Goal: Check status: Check status

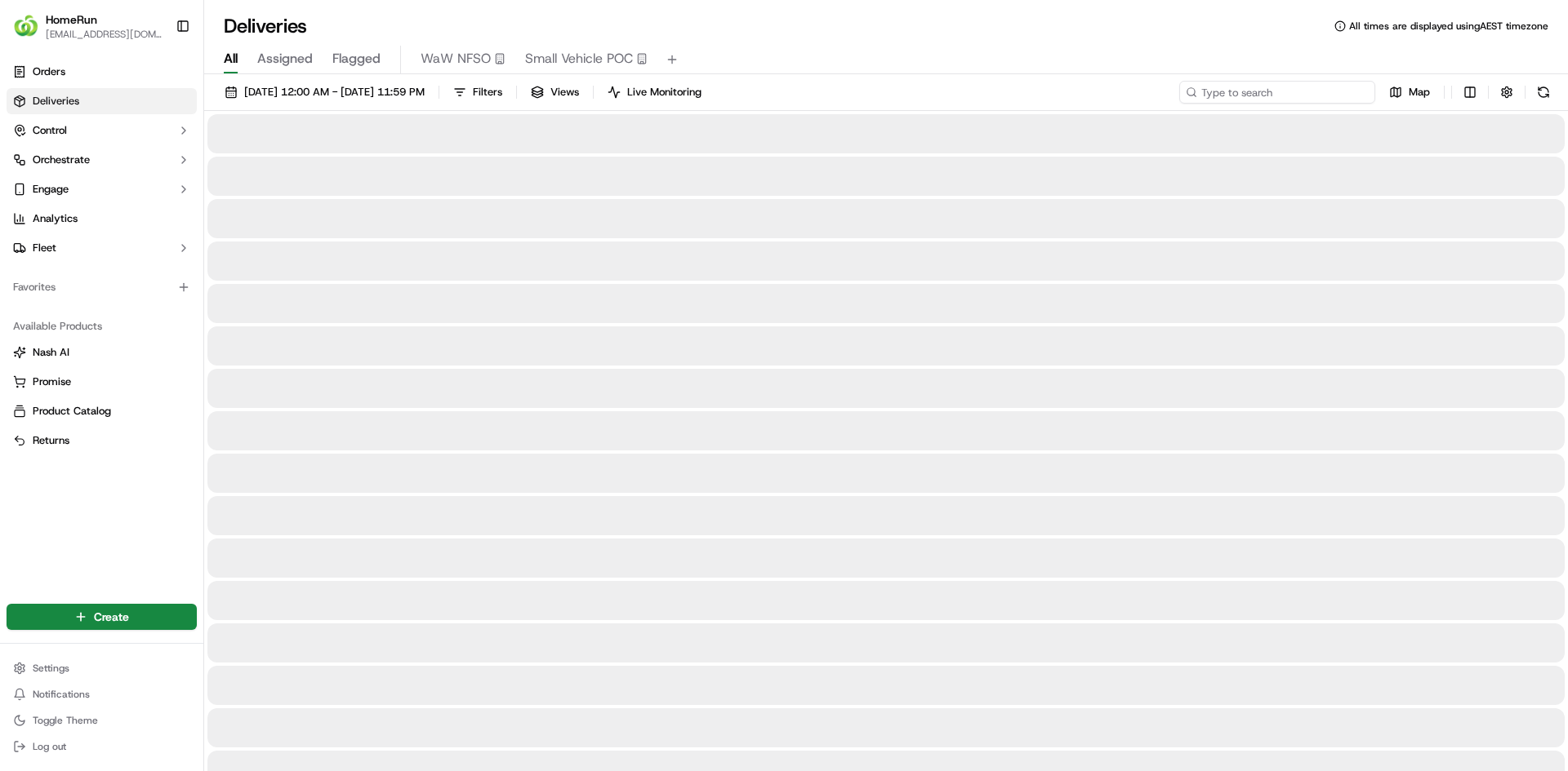
click at [1284, 101] on input at bounding box center [1277, 92] width 196 height 22
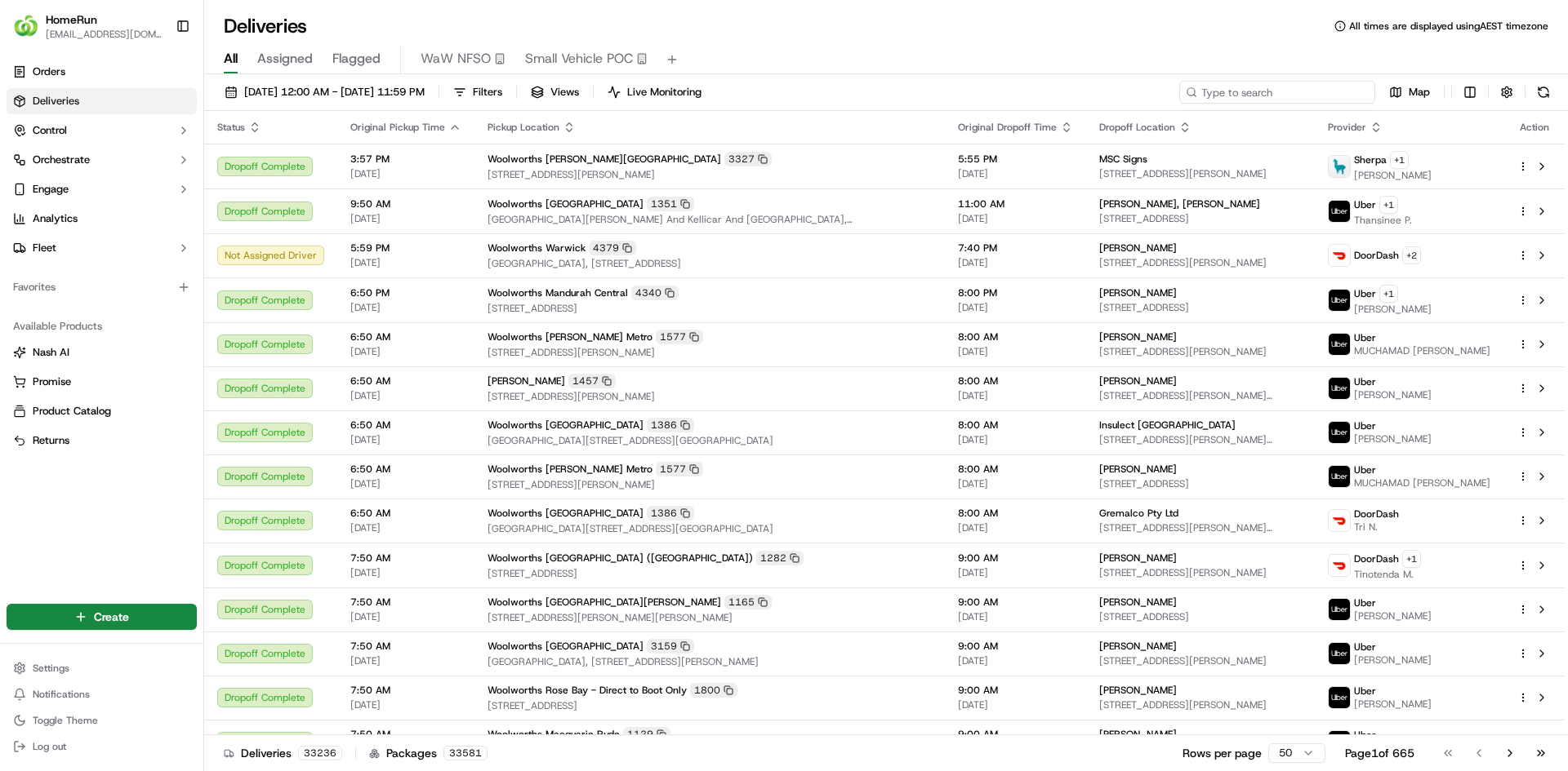
paste input "269562482"
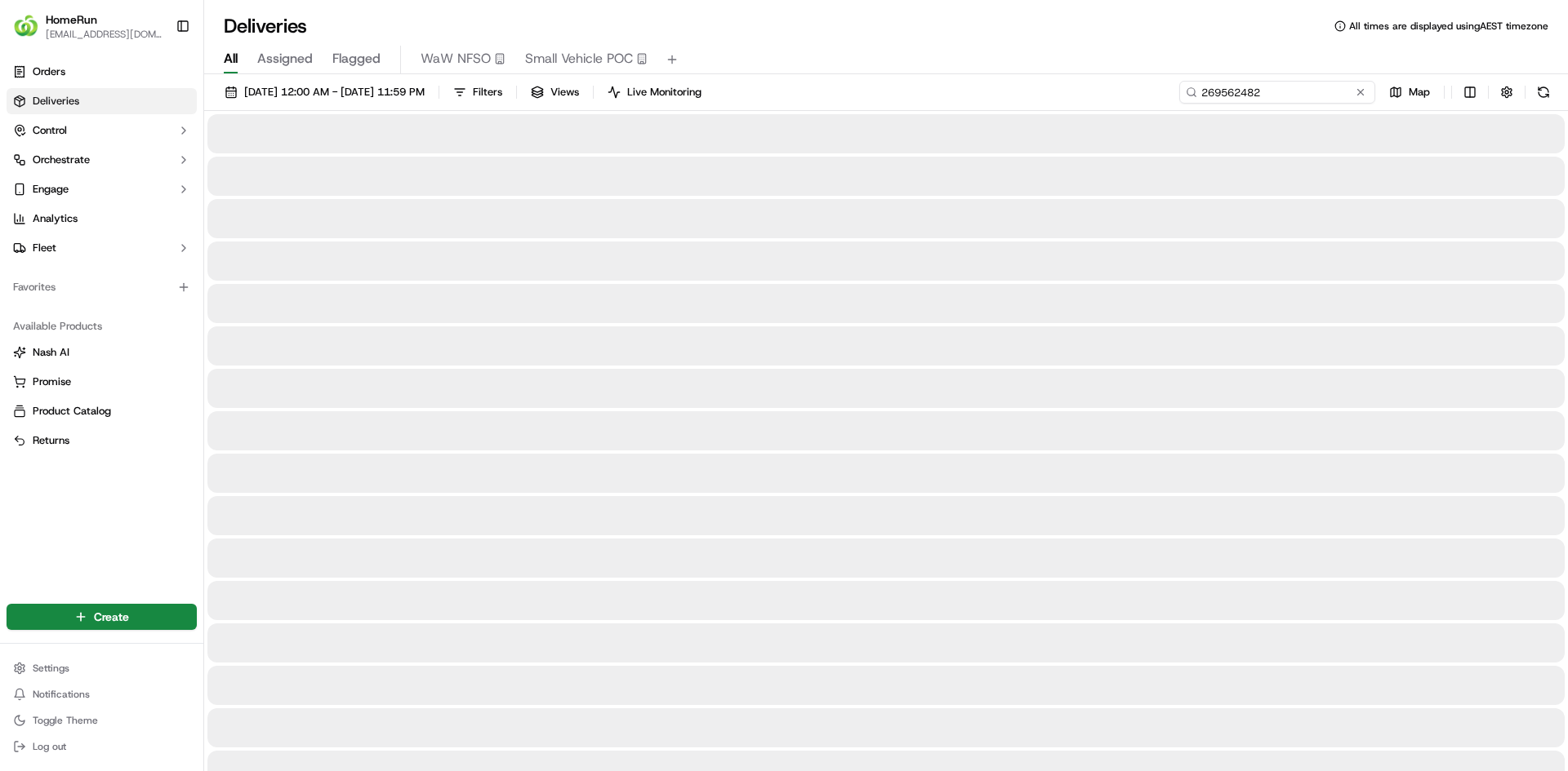
type input "269562482"
click at [1162, 54] on div "All Assigned Flagged WaW NFSO Small Vehicle POC" at bounding box center [885, 60] width 1364 height 29
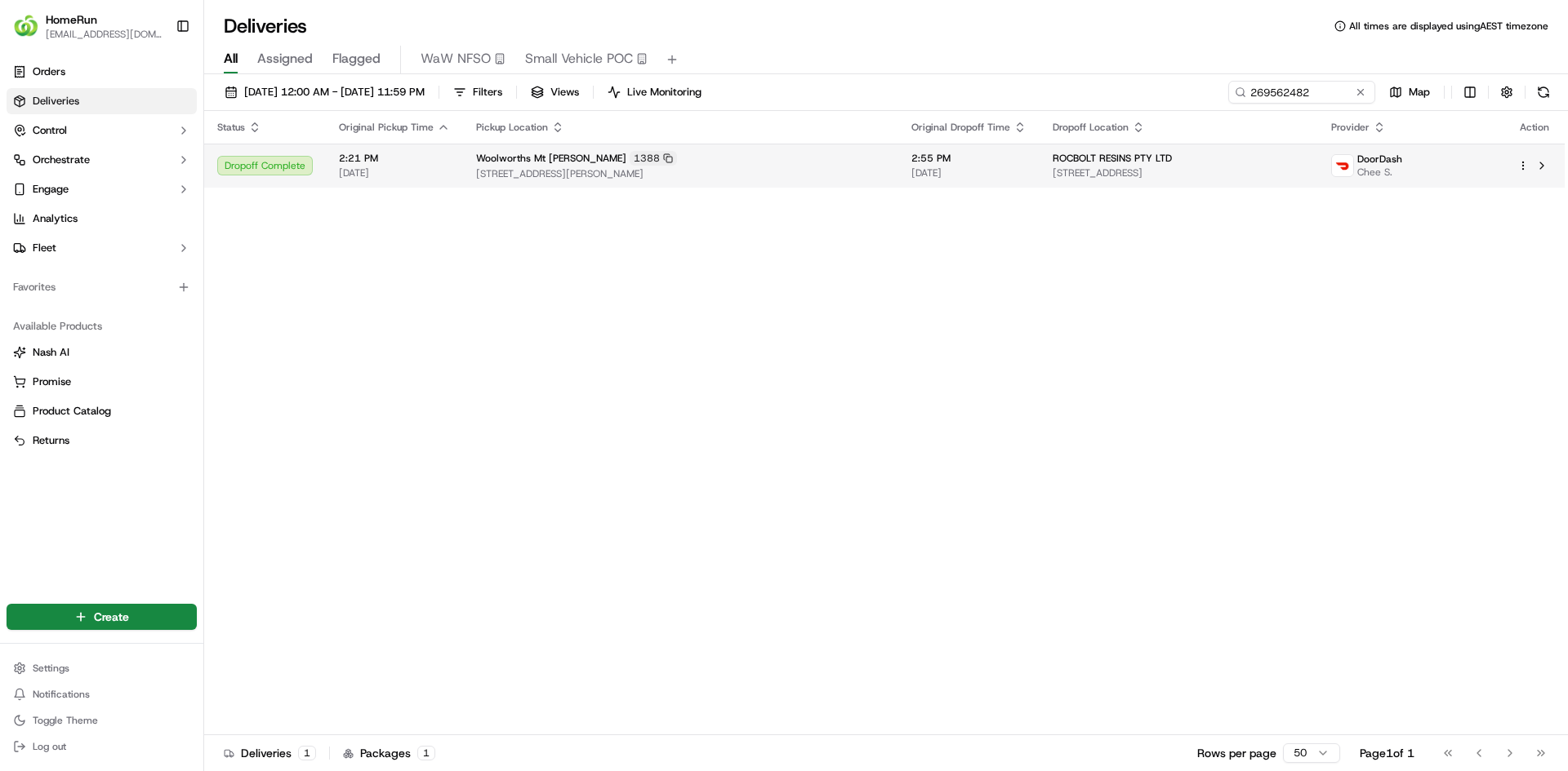
click at [454, 168] on td "2:21 PM 15/09/2025" at bounding box center [394, 165] width 137 height 44
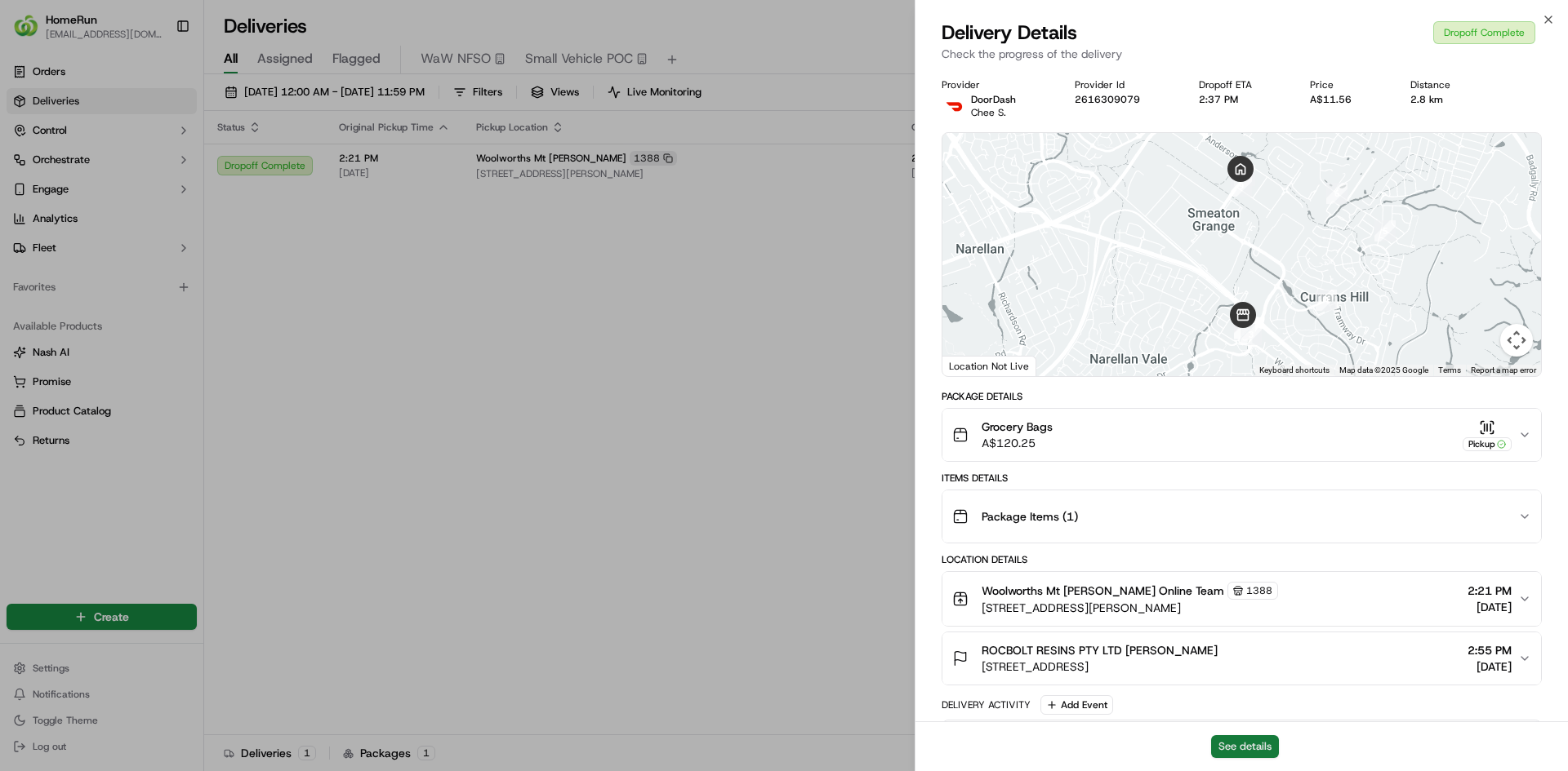
click at [1230, 745] on button "See details" at bounding box center [1244, 746] width 67 height 22
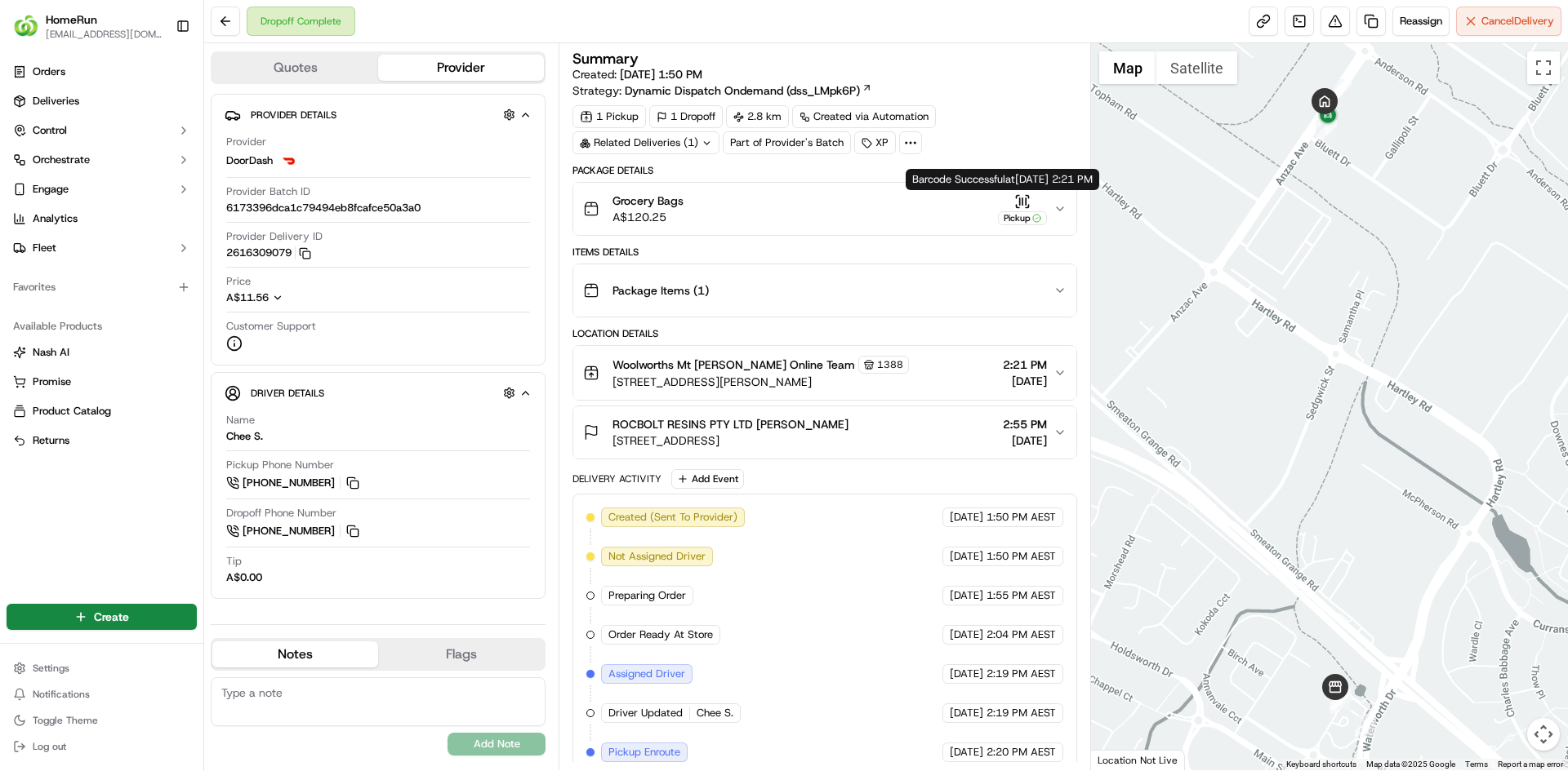
click at [1063, 212] on icon "button" at bounding box center [1060, 209] width 13 height 13
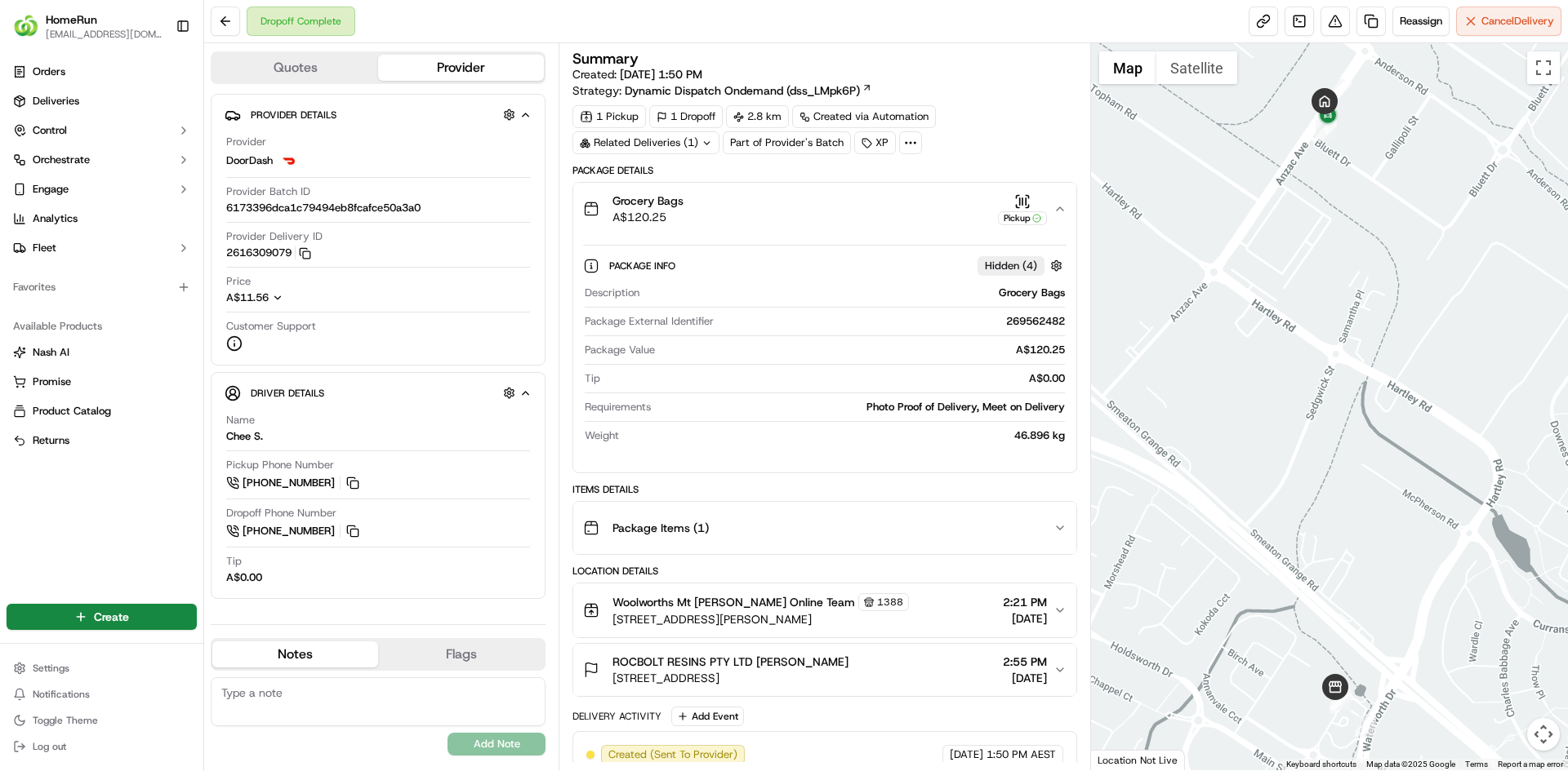
click at [1063, 212] on icon "button" at bounding box center [1060, 209] width 13 height 13
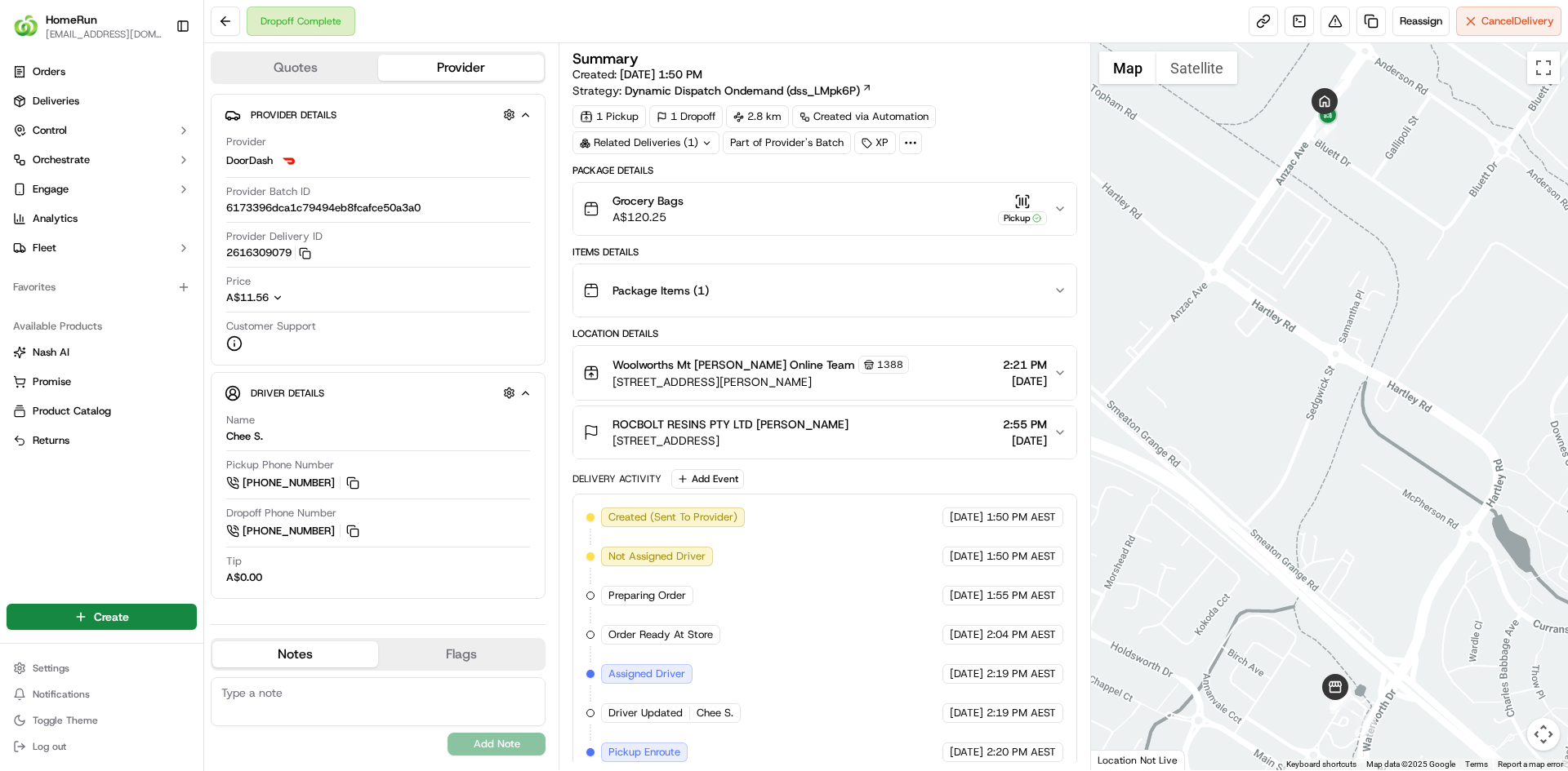
click at [1066, 291] on icon "button" at bounding box center [1060, 290] width 13 height 13
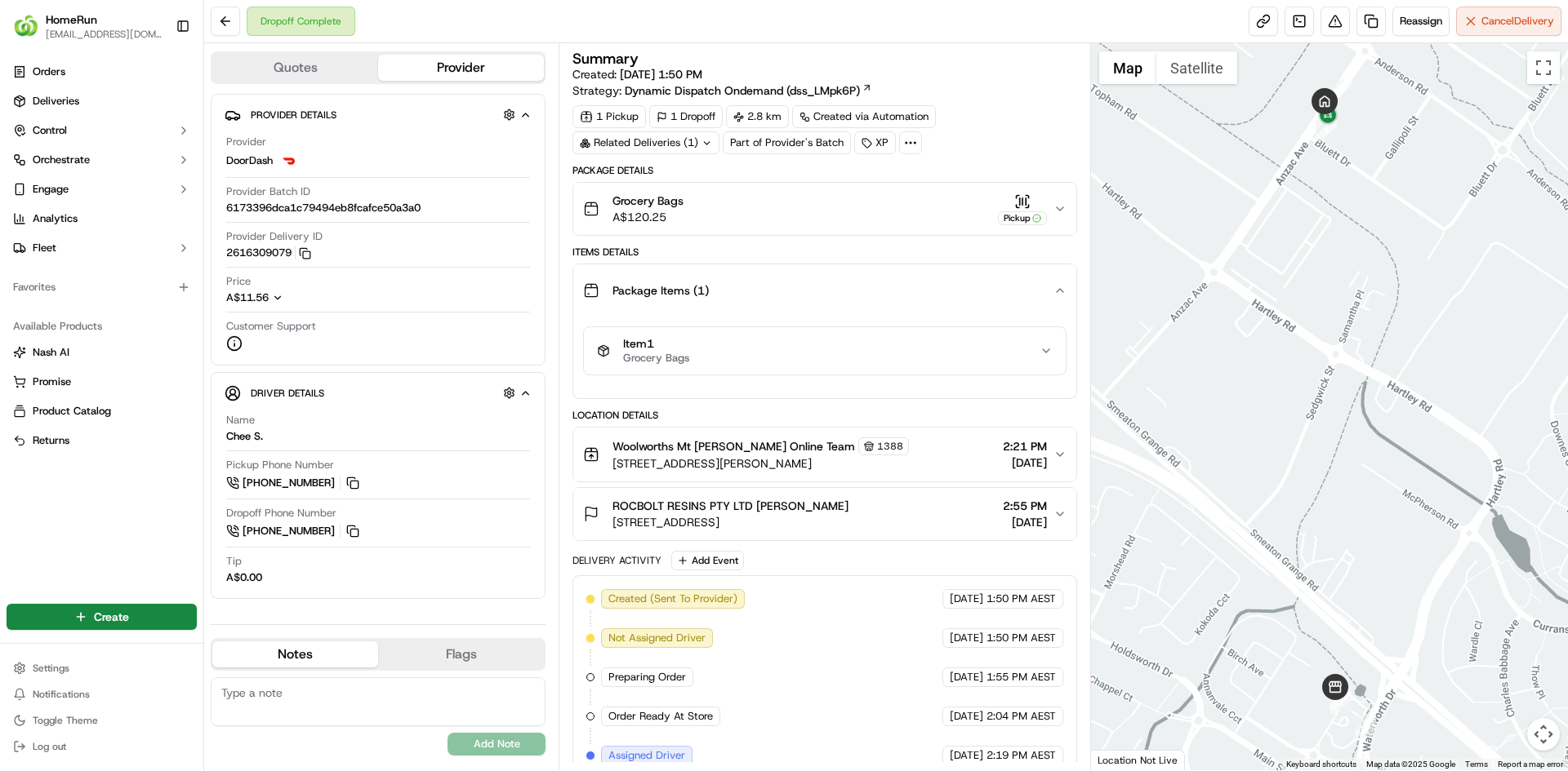
click at [1066, 291] on icon "button" at bounding box center [1060, 290] width 13 height 13
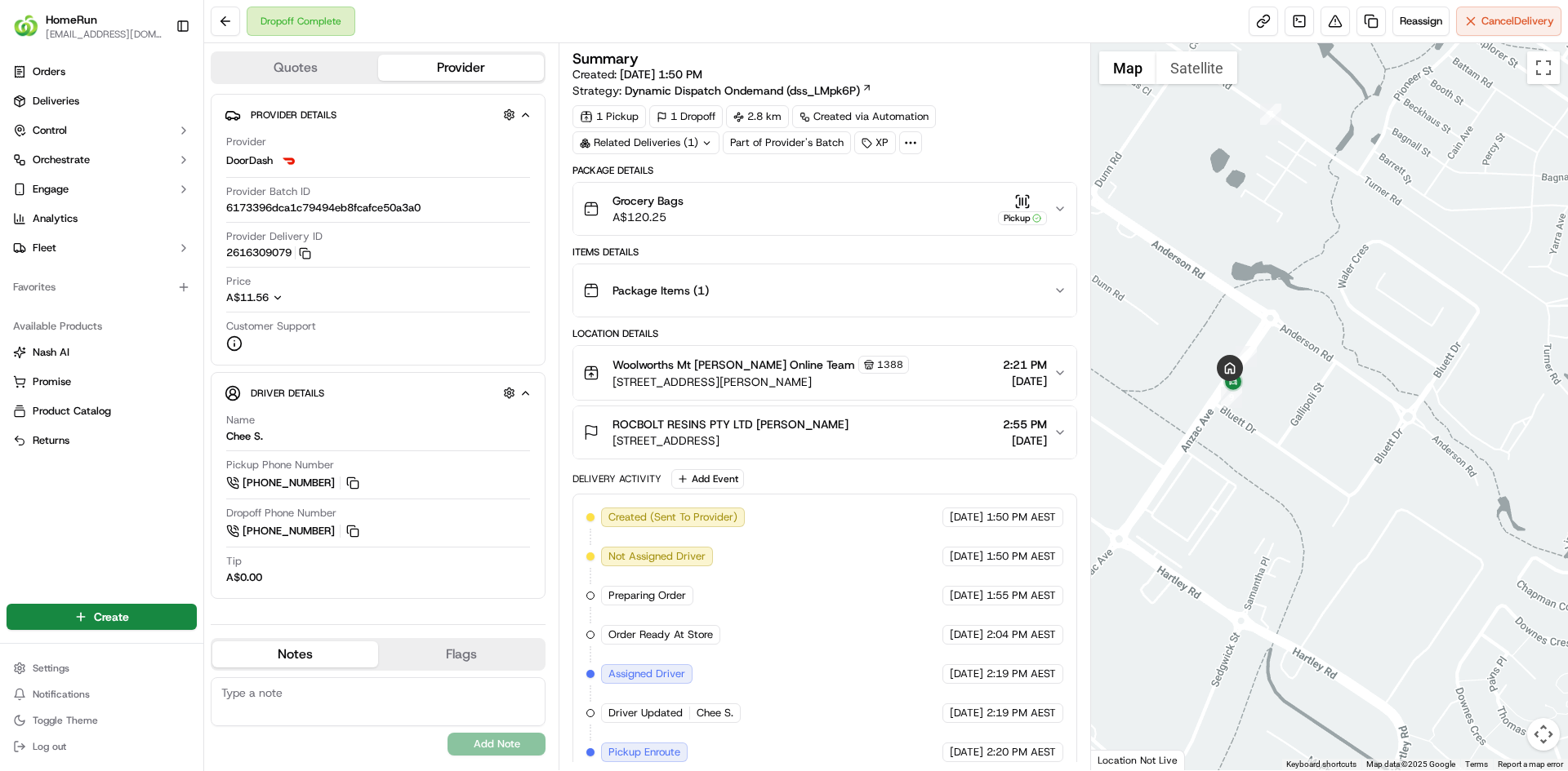
drag, startPoint x: 1318, startPoint y: 174, endPoint x: 1223, endPoint y: 445, distance: 287.2
click at [1223, 445] on div at bounding box center [1330, 407] width 478 height 727
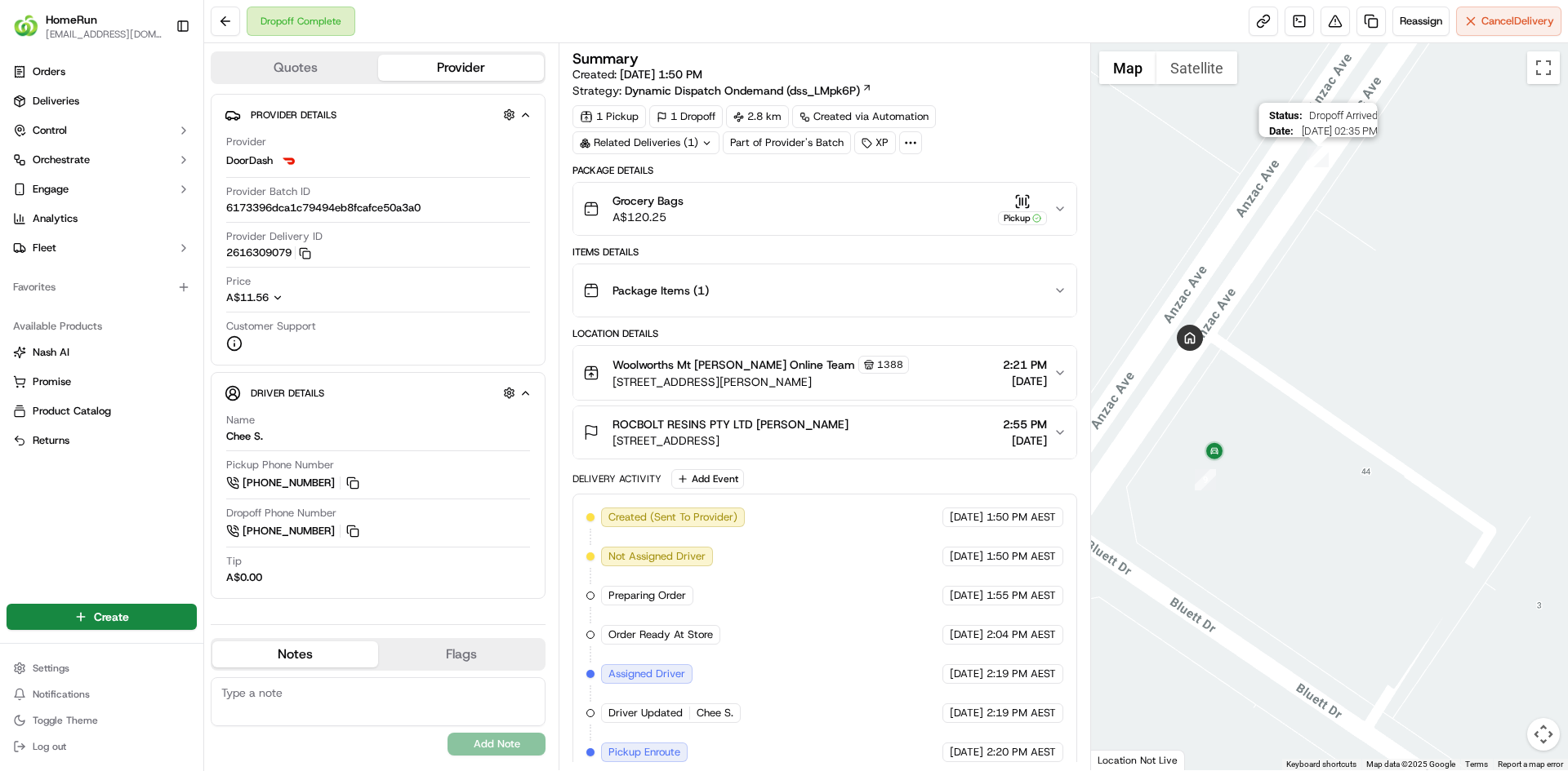
drag, startPoint x: 1309, startPoint y: 95, endPoint x: 1320, endPoint y: 164, distance: 69.9
click at [1320, 164] on img "8" at bounding box center [1318, 157] width 22 height 22
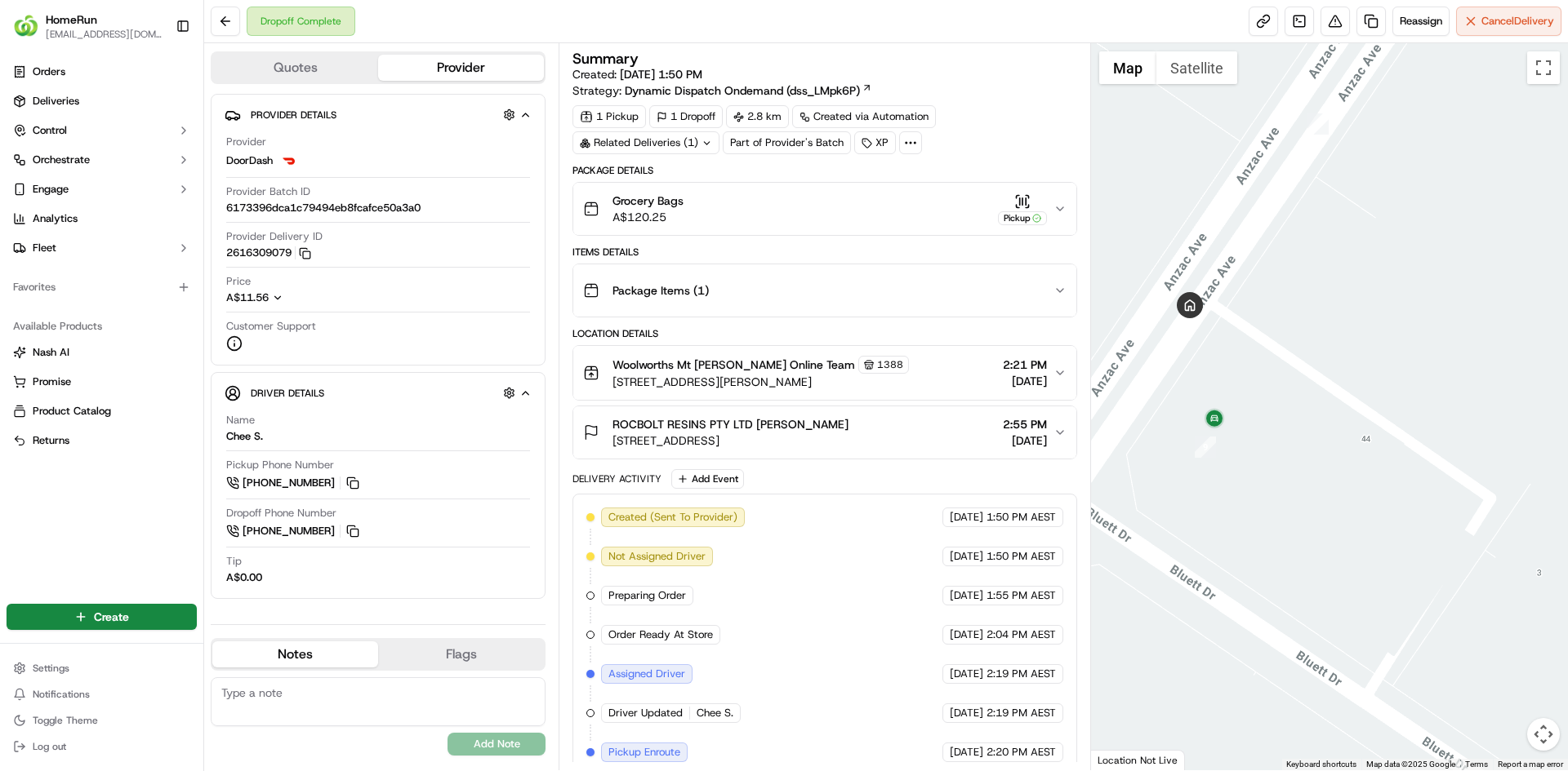
click at [967, 313] on button "Package Items ( 1 )" at bounding box center [824, 291] width 502 height 52
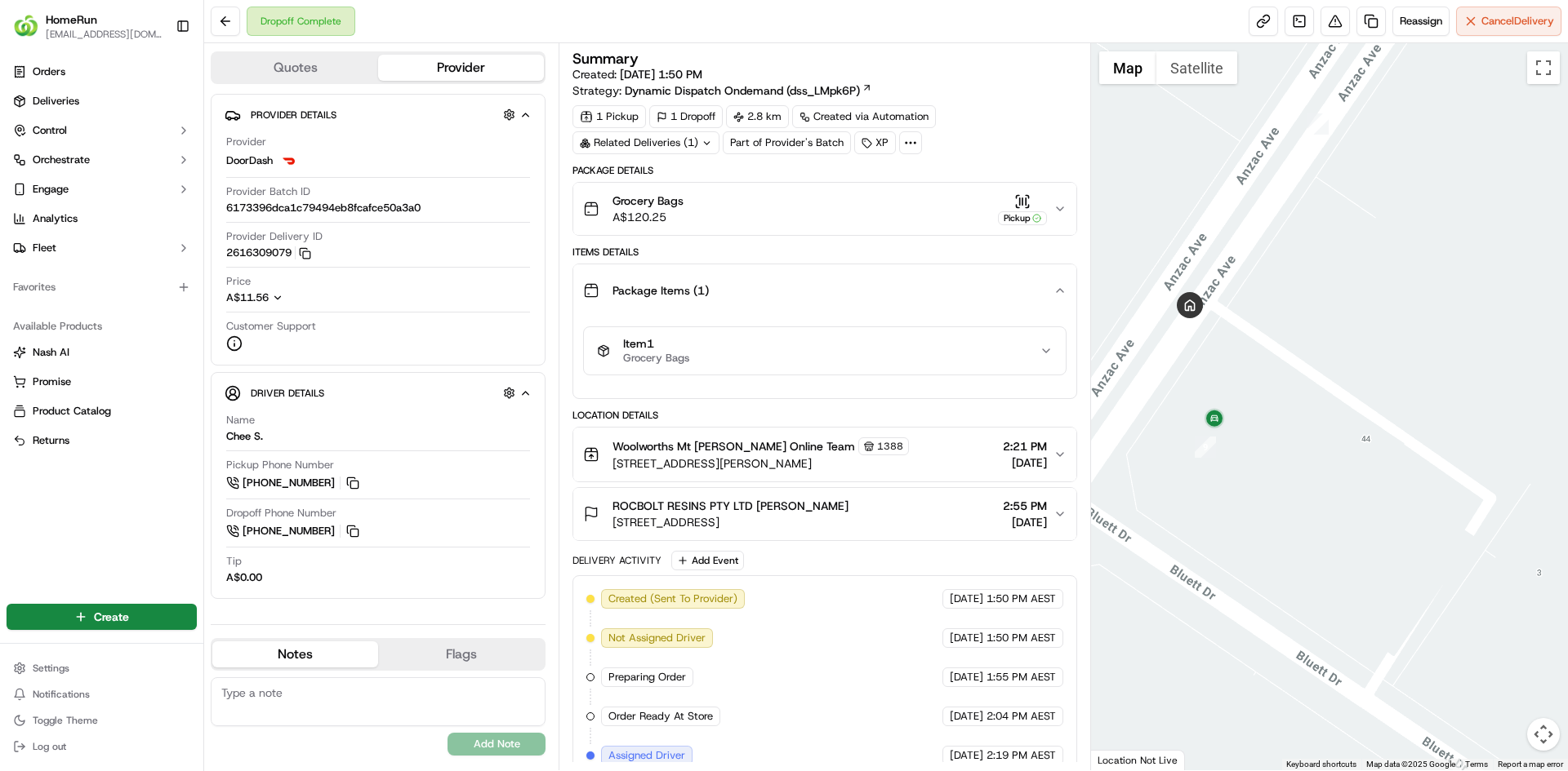
click at [991, 346] on div "Item 1 Grocery Bags" at bounding box center [818, 351] width 442 height 28
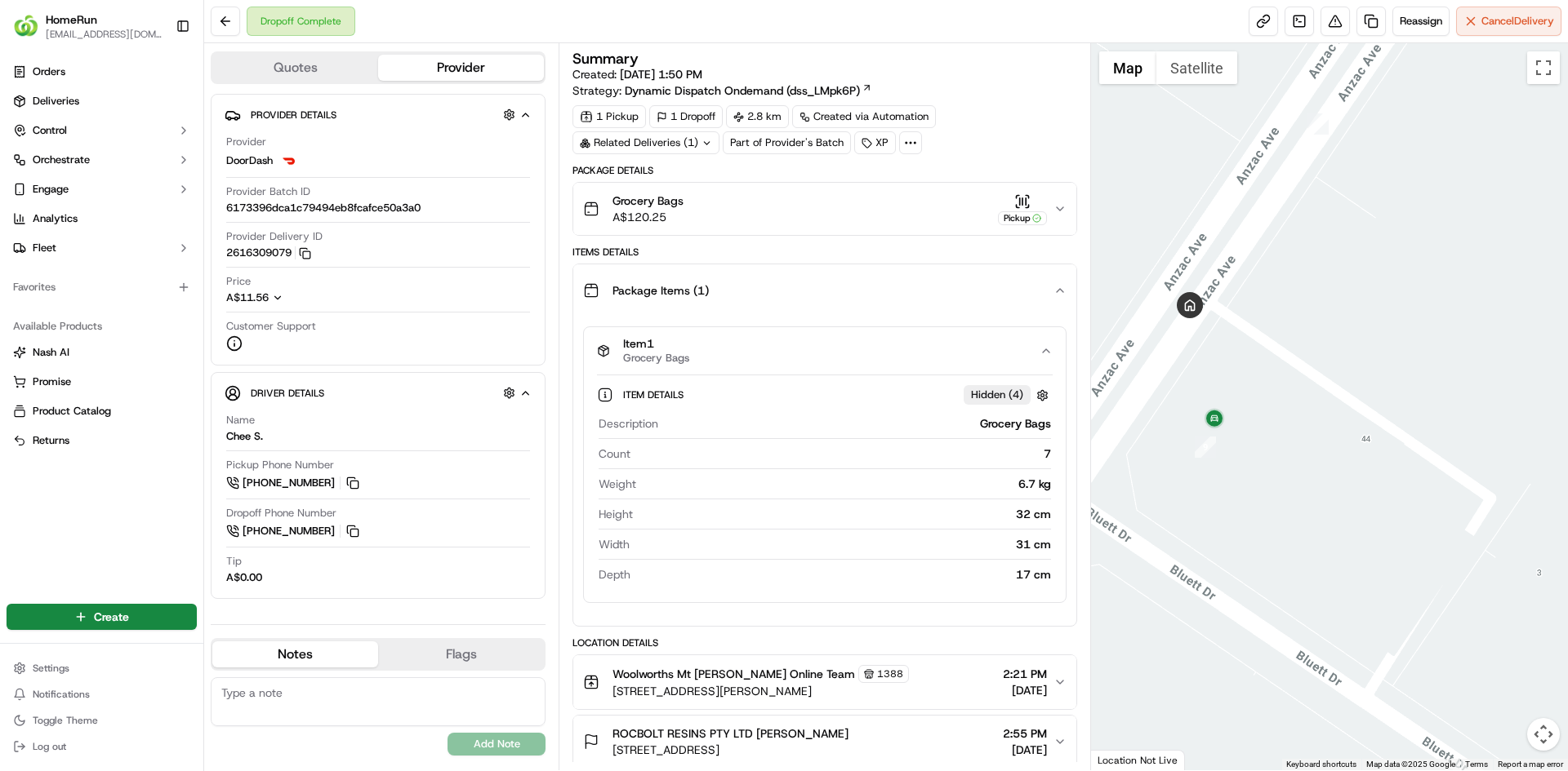
click at [939, 339] on div "Item 1 Grocery Bags" at bounding box center [818, 351] width 442 height 28
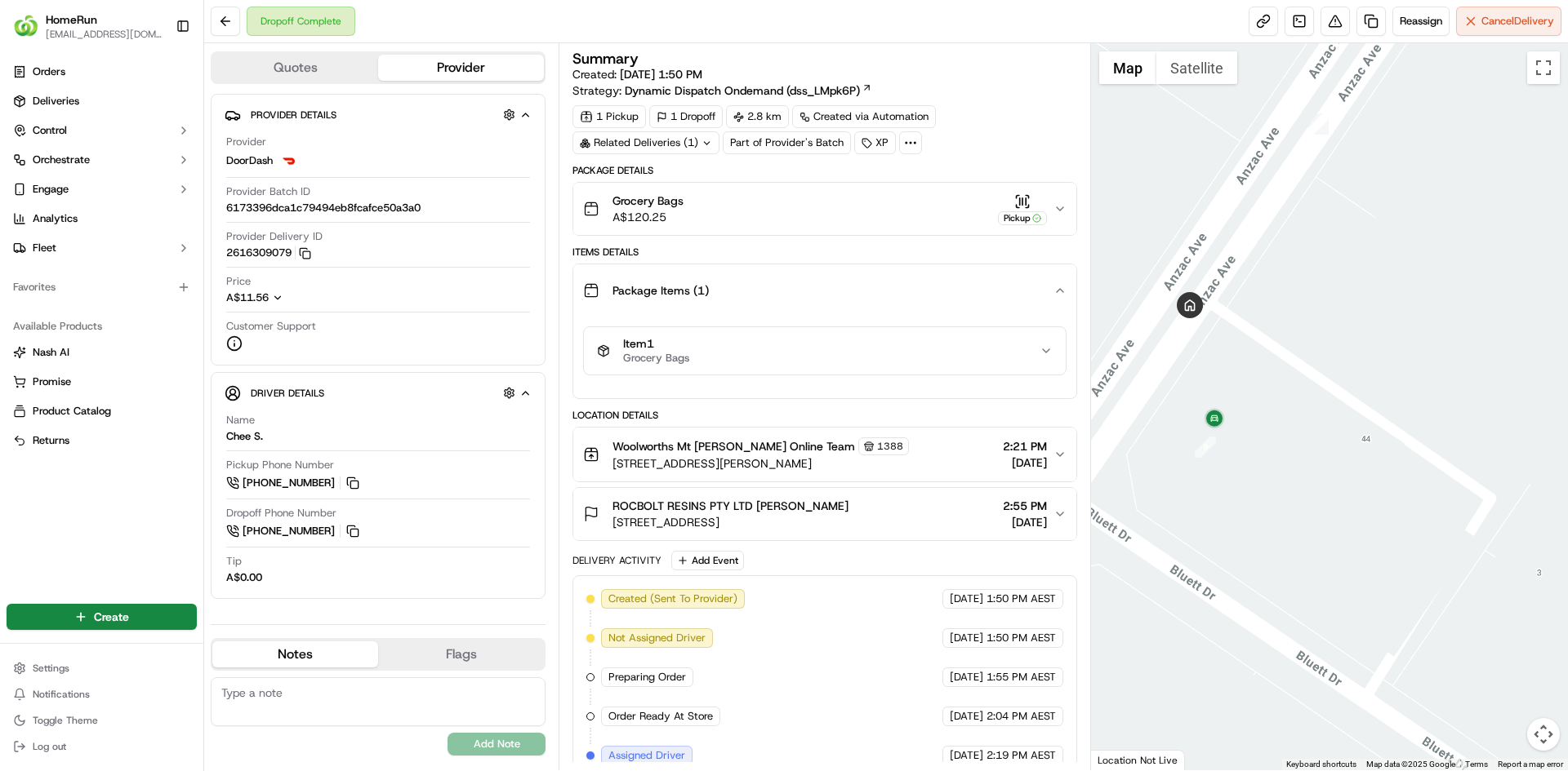
click at [922, 270] on button "Package Items ( 1 )" at bounding box center [824, 291] width 502 height 52
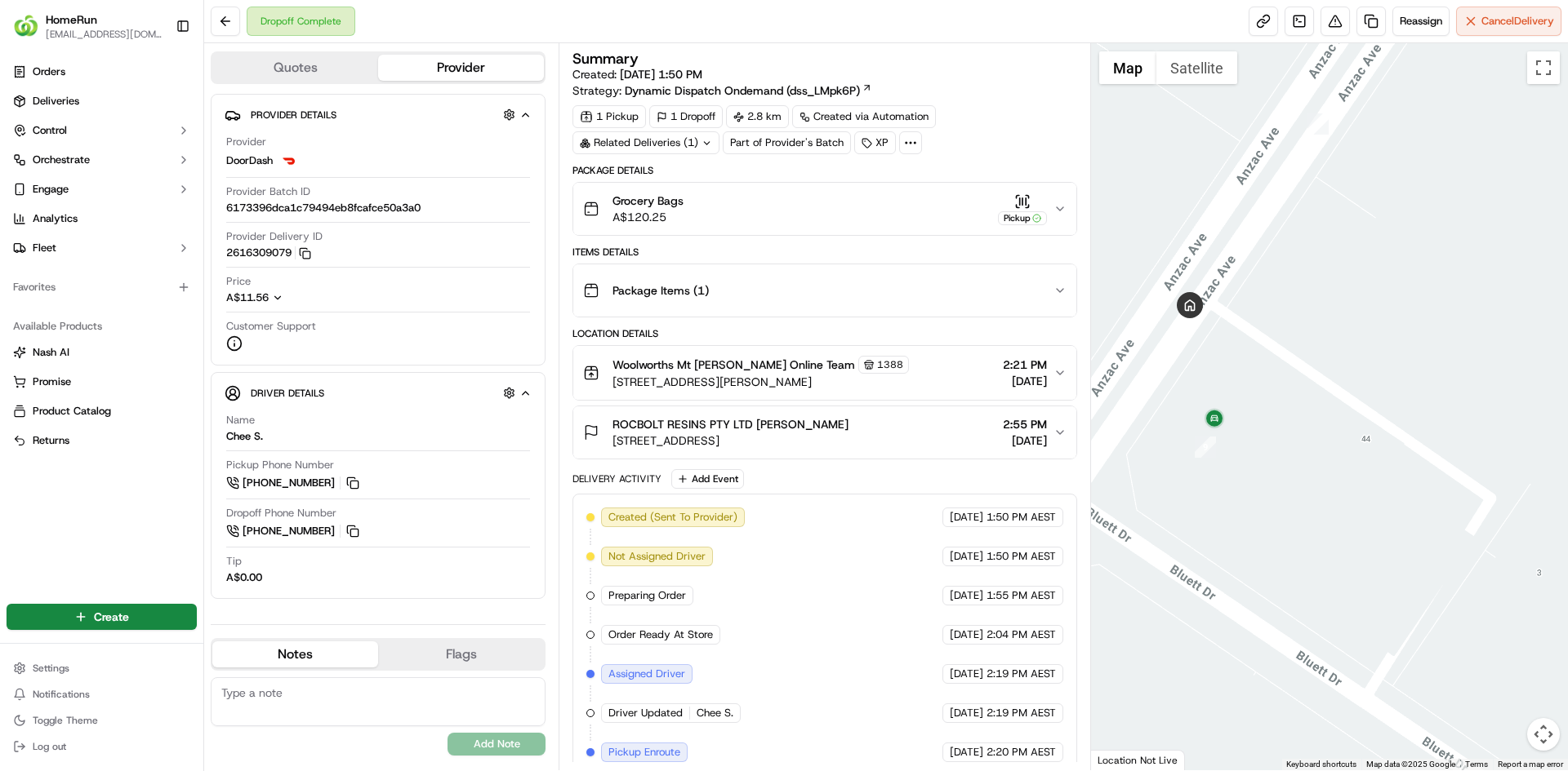
click at [914, 143] on circle at bounding box center [915, 143] width 2 height 2
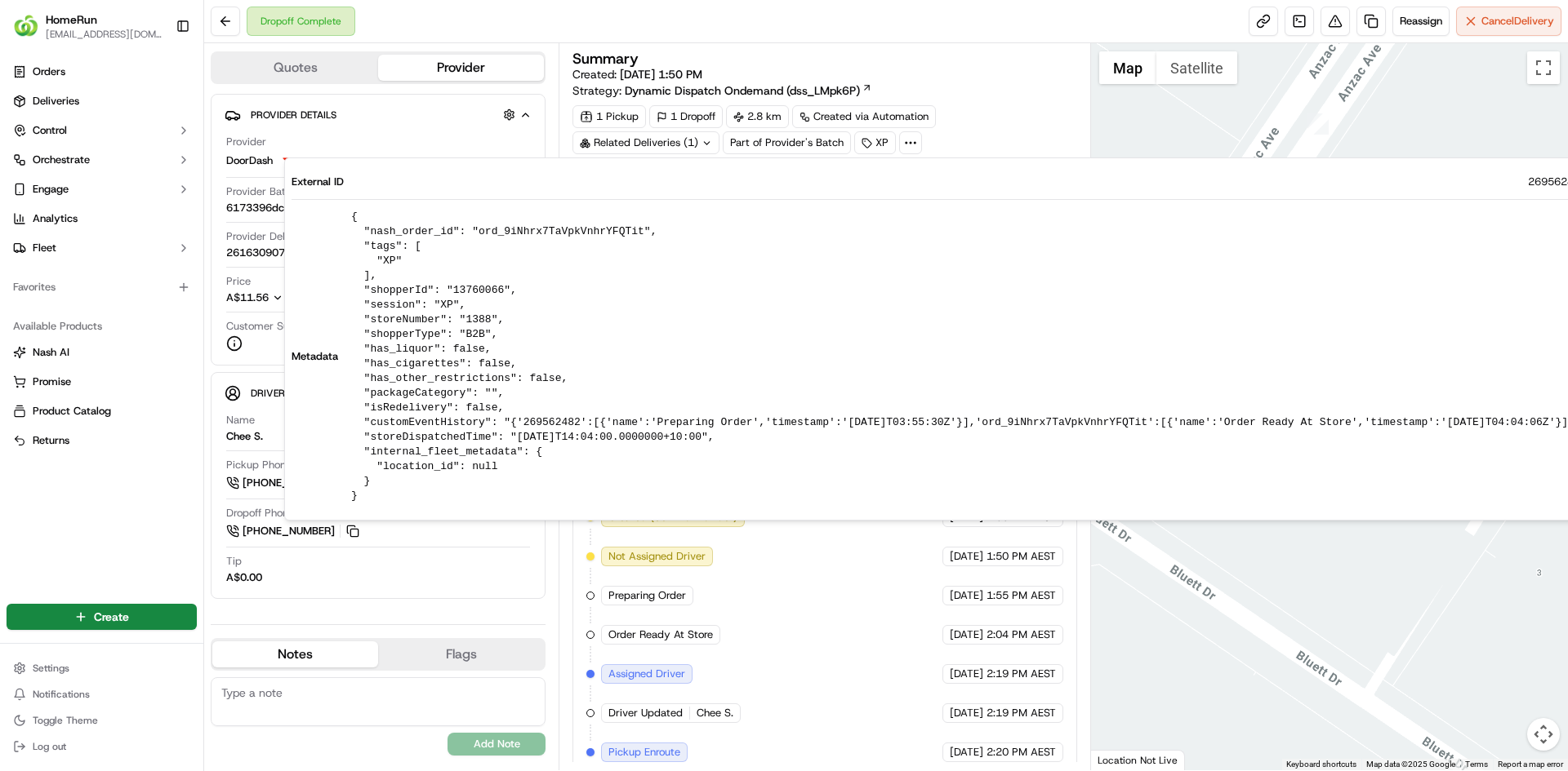
click at [1029, 95] on div "Summary Created: [DATE] 1:50 PM Strategy: Dynamic Dispatch Ondemand (dss_LMpk6P)" at bounding box center [824, 74] width 504 height 48
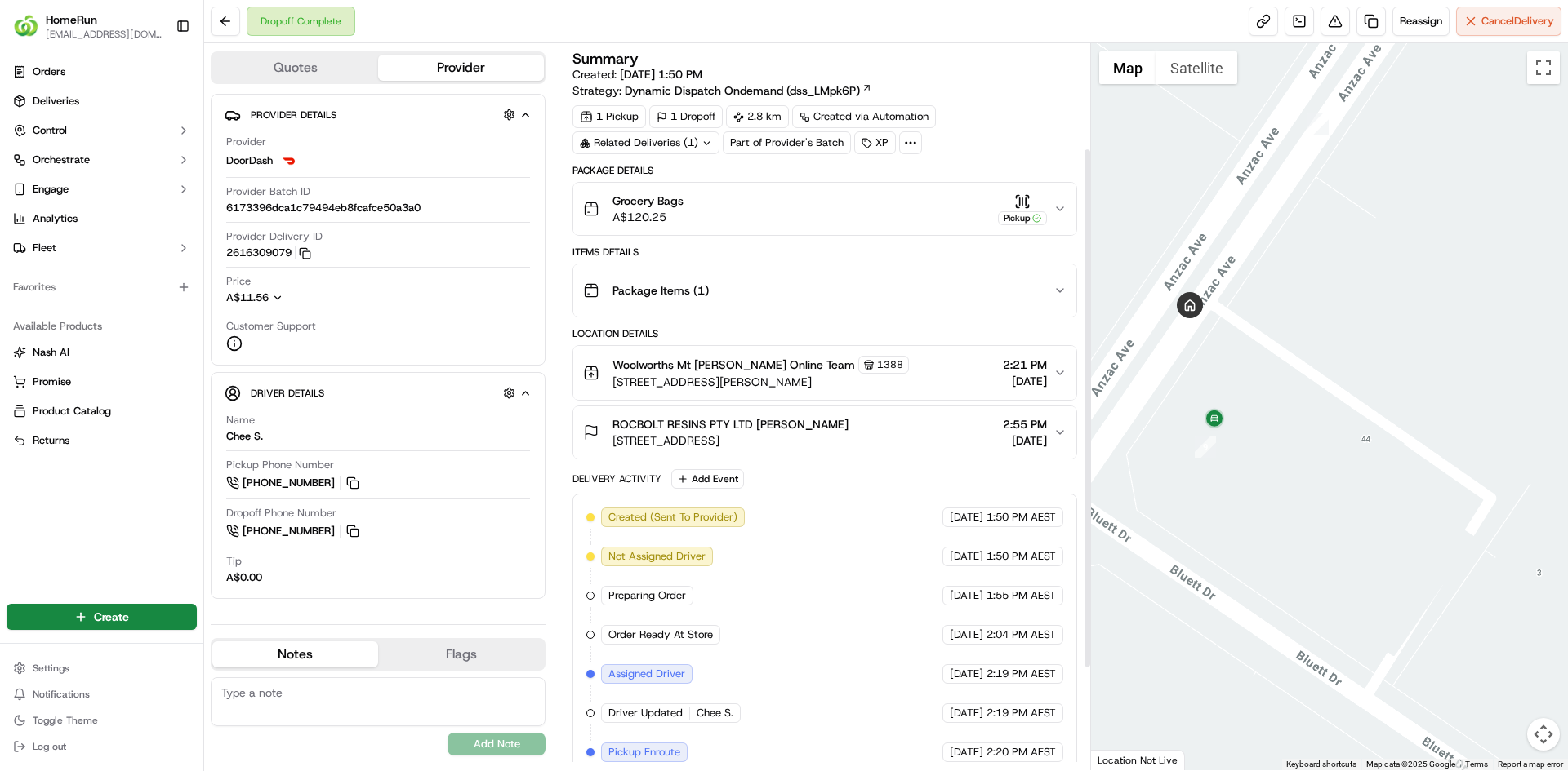
scroll to position [288, 0]
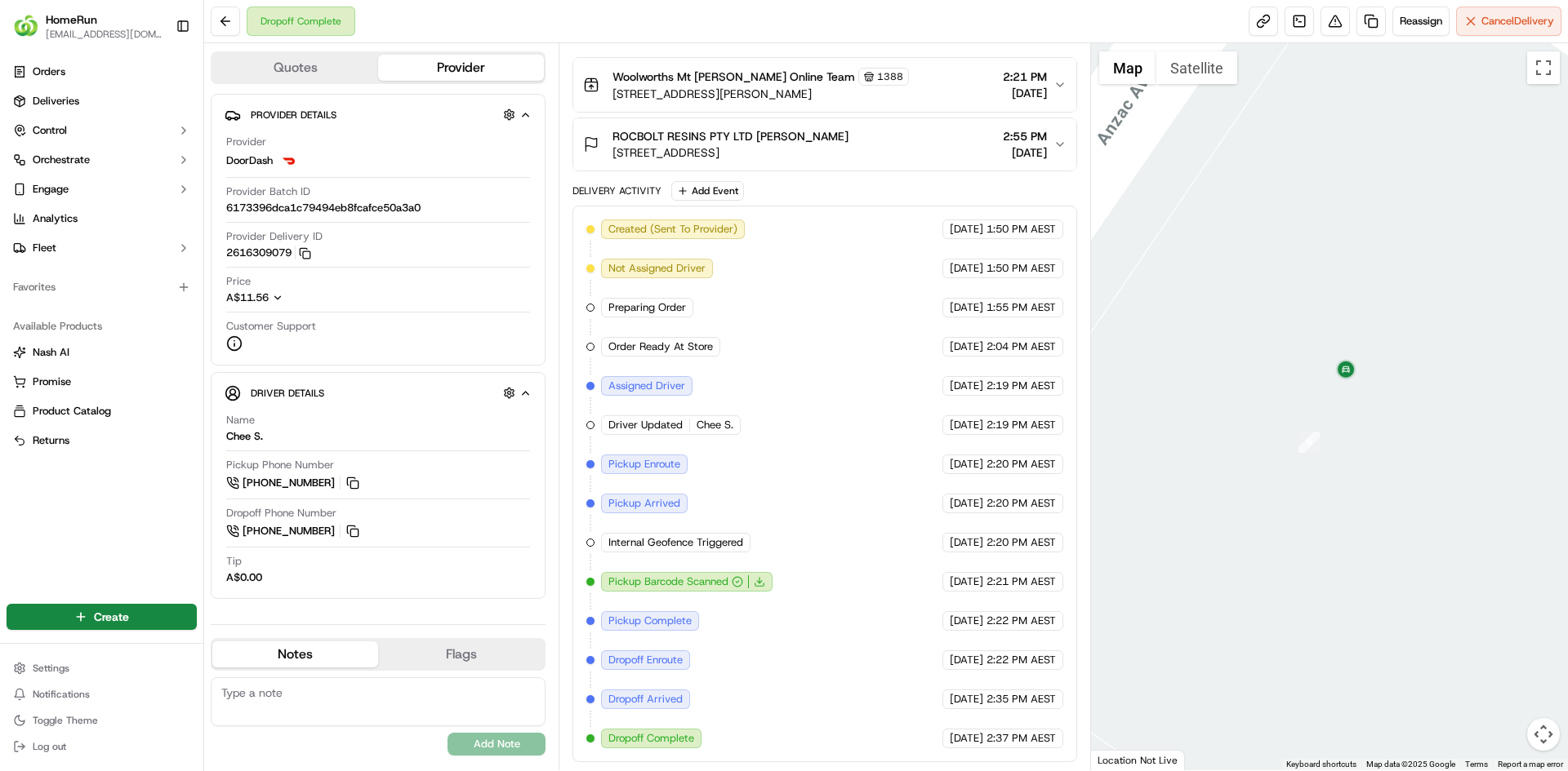
drag, startPoint x: 1213, startPoint y: 311, endPoint x: 1345, endPoint y: 434, distance: 180.4
click at [1286, 534] on div at bounding box center [1330, 407] width 478 height 727
